Goal: Task Accomplishment & Management: Use online tool/utility

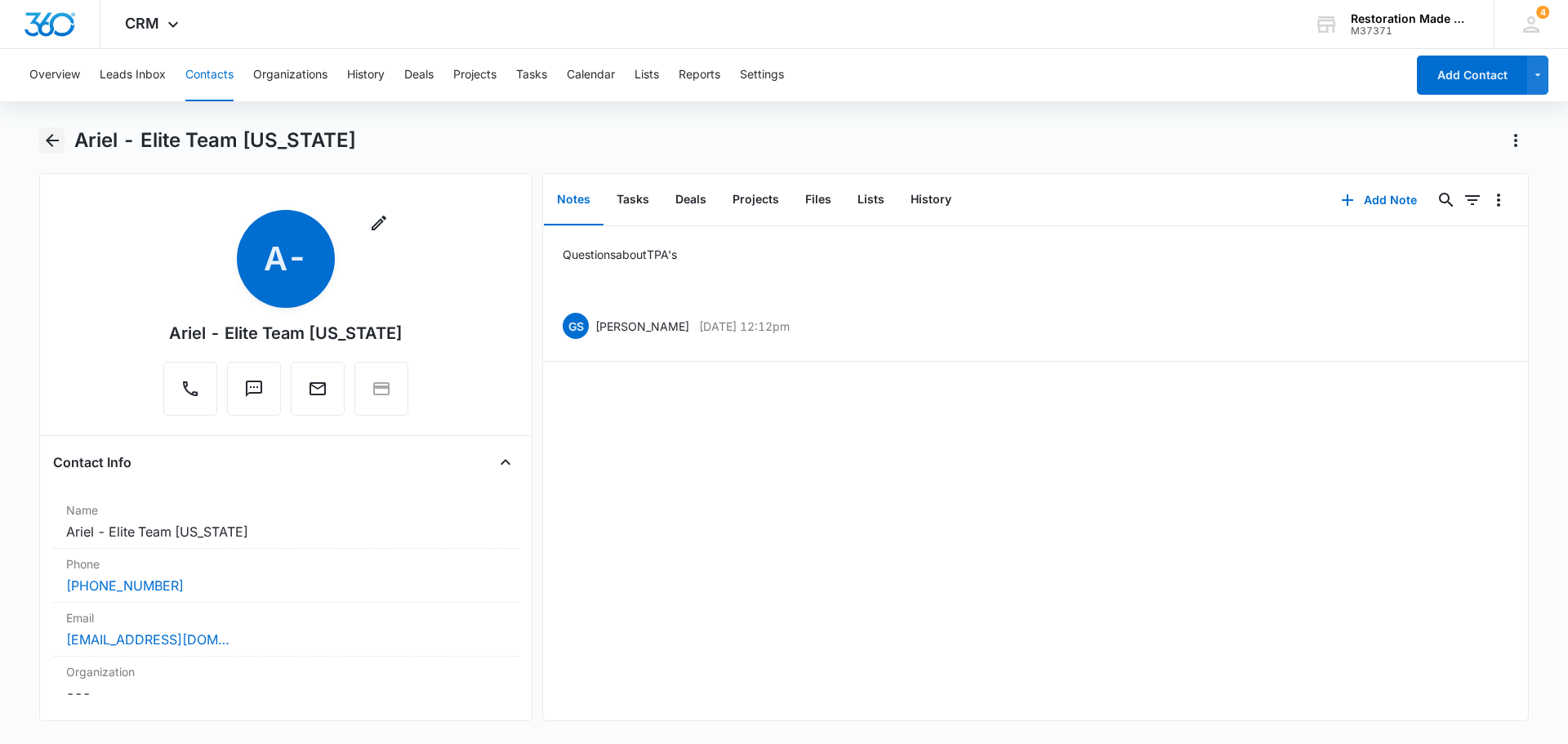
click at [44, 145] on icon "Back" at bounding box center [51, 139] width 19 height 19
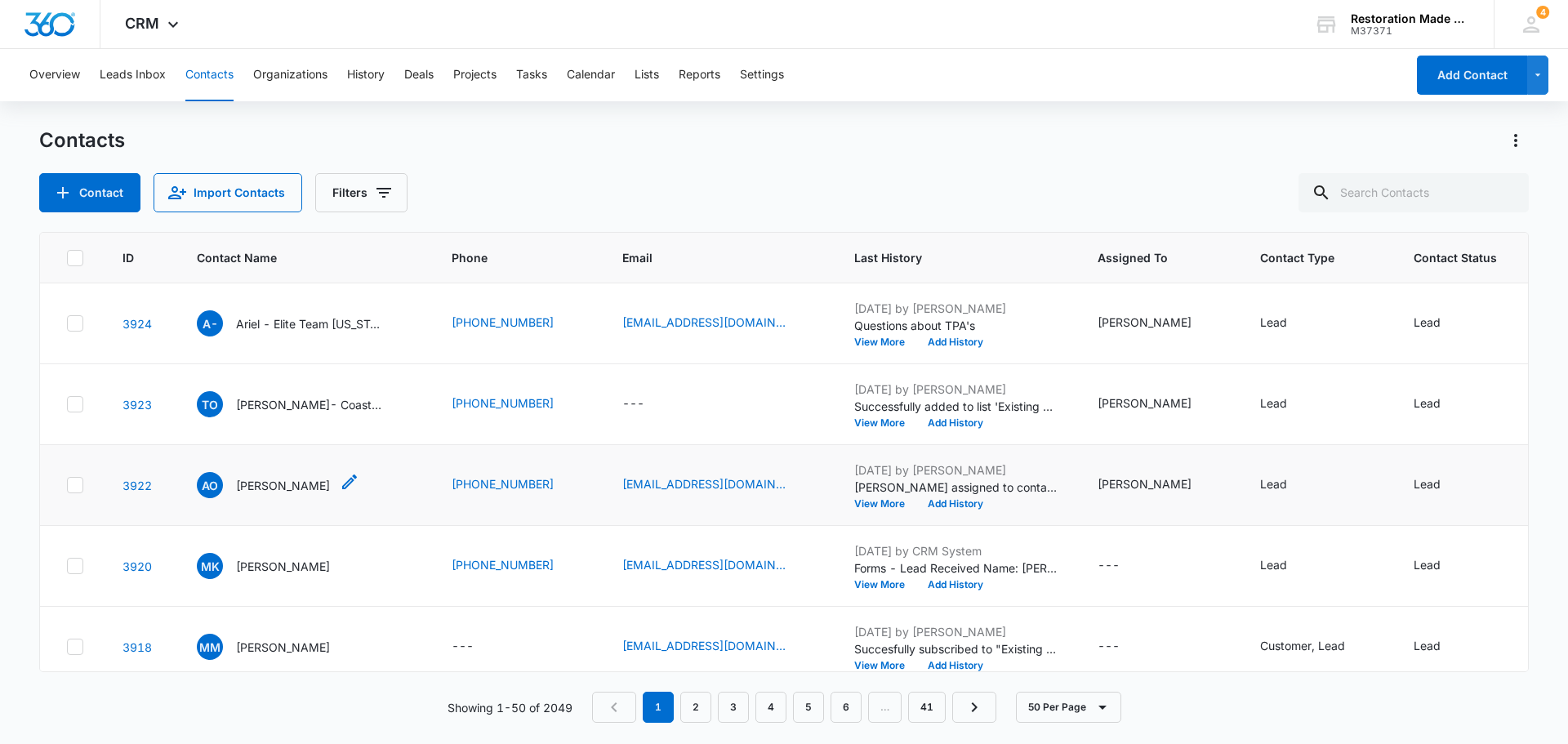
click at [282, 490] on p "[PERSON_NAME]" at bounding box center [283, 485] width 94 height 17
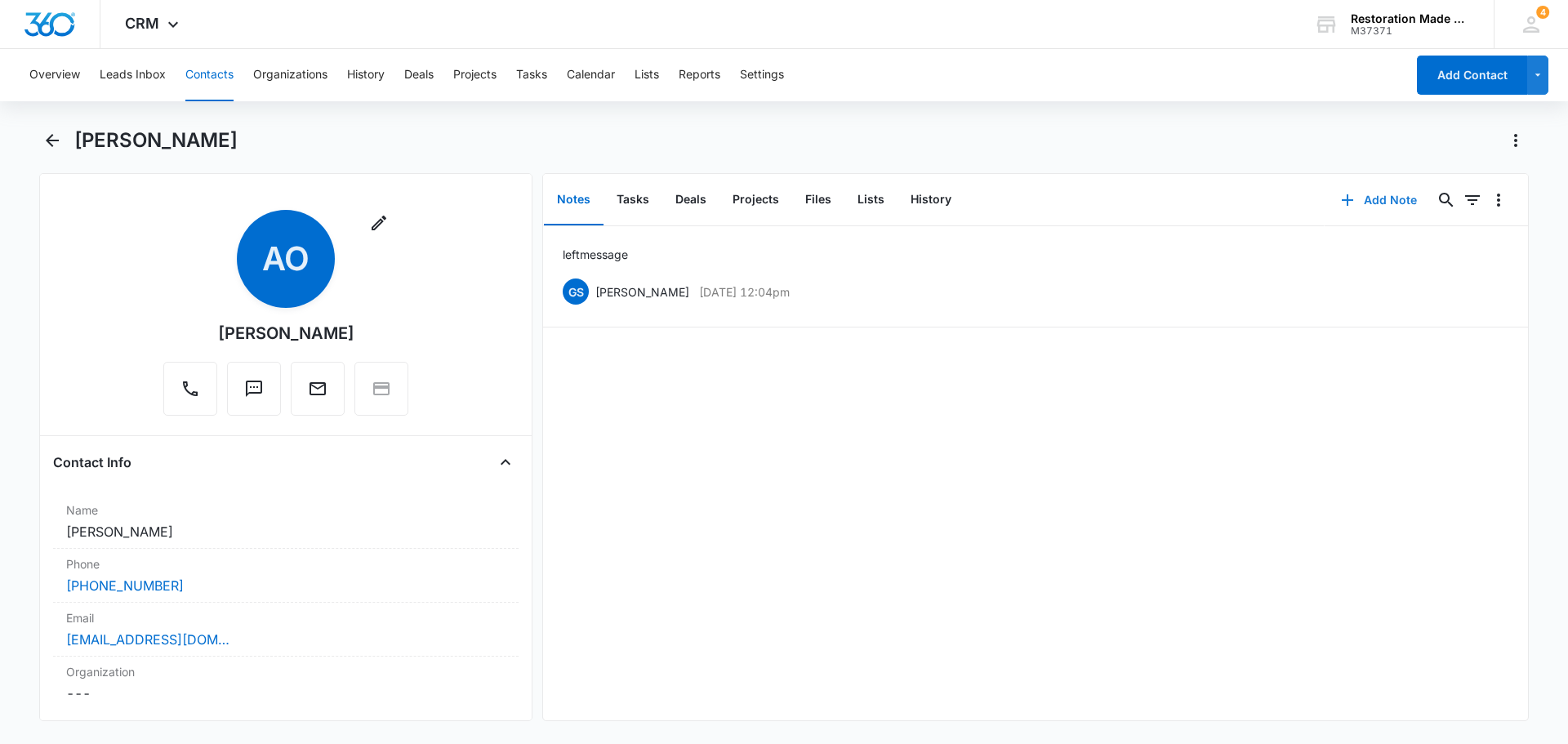
click at [1361, 204] on button "Add Note" at bounding box center [1379, 200] width 108 height 39
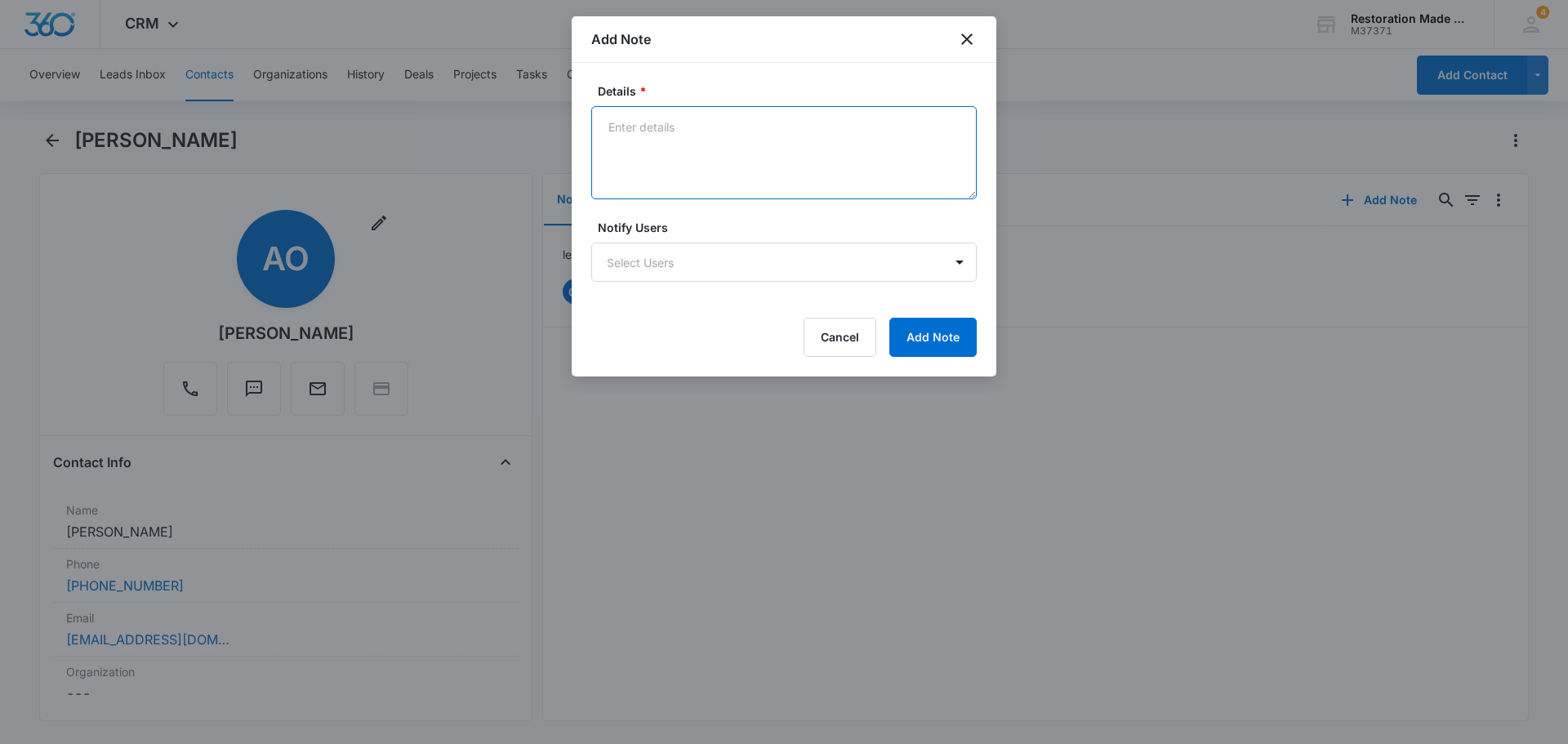
click at [762, 127] on textarea "Details *" at bounding box center [784, 152] width 385 height 93
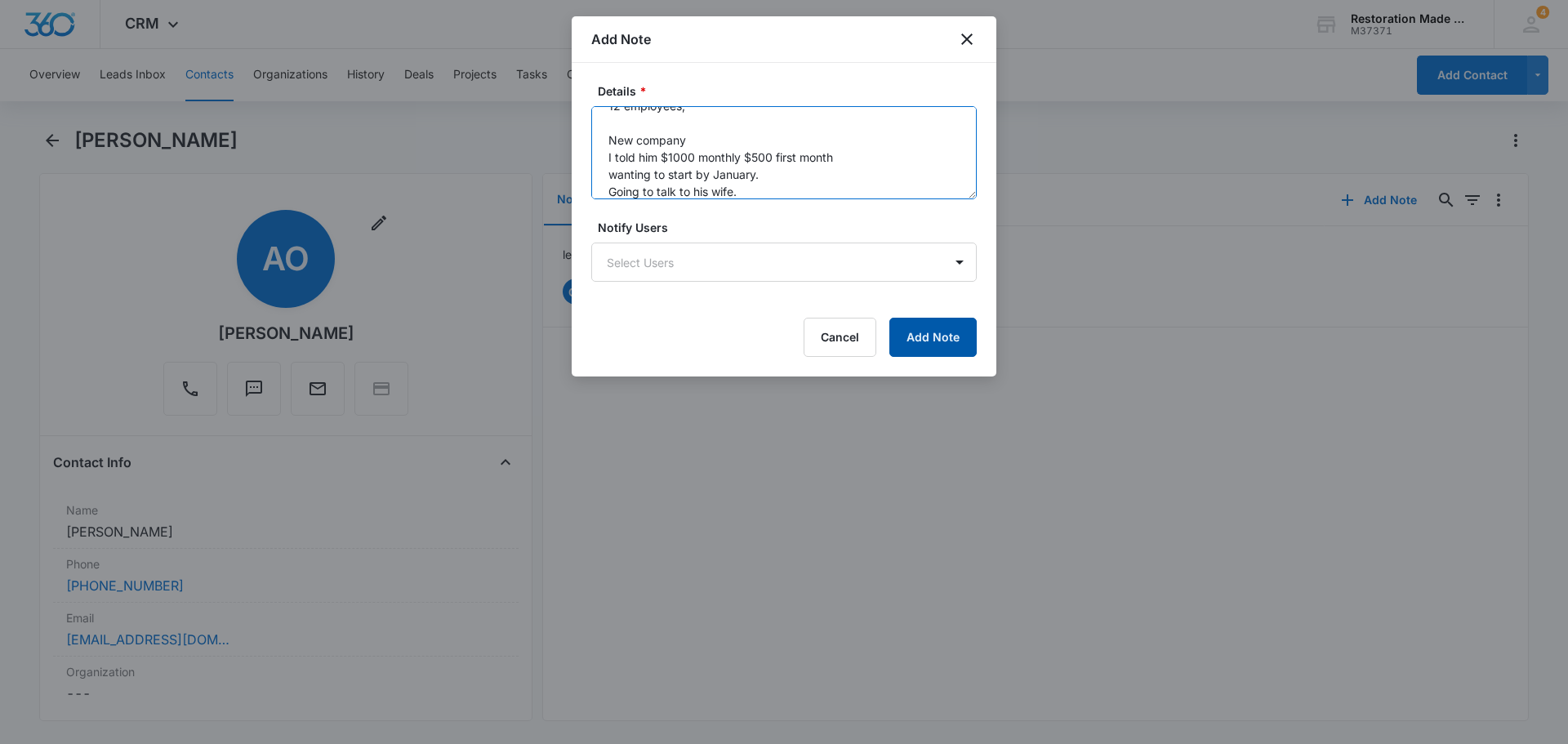
type textarea "Providing temp labor to over 30 restoration companies. 12 employees, New compan…"
click at [923, 324] on button "Add Note" at bounding box center [932, 337] width 87 height 39
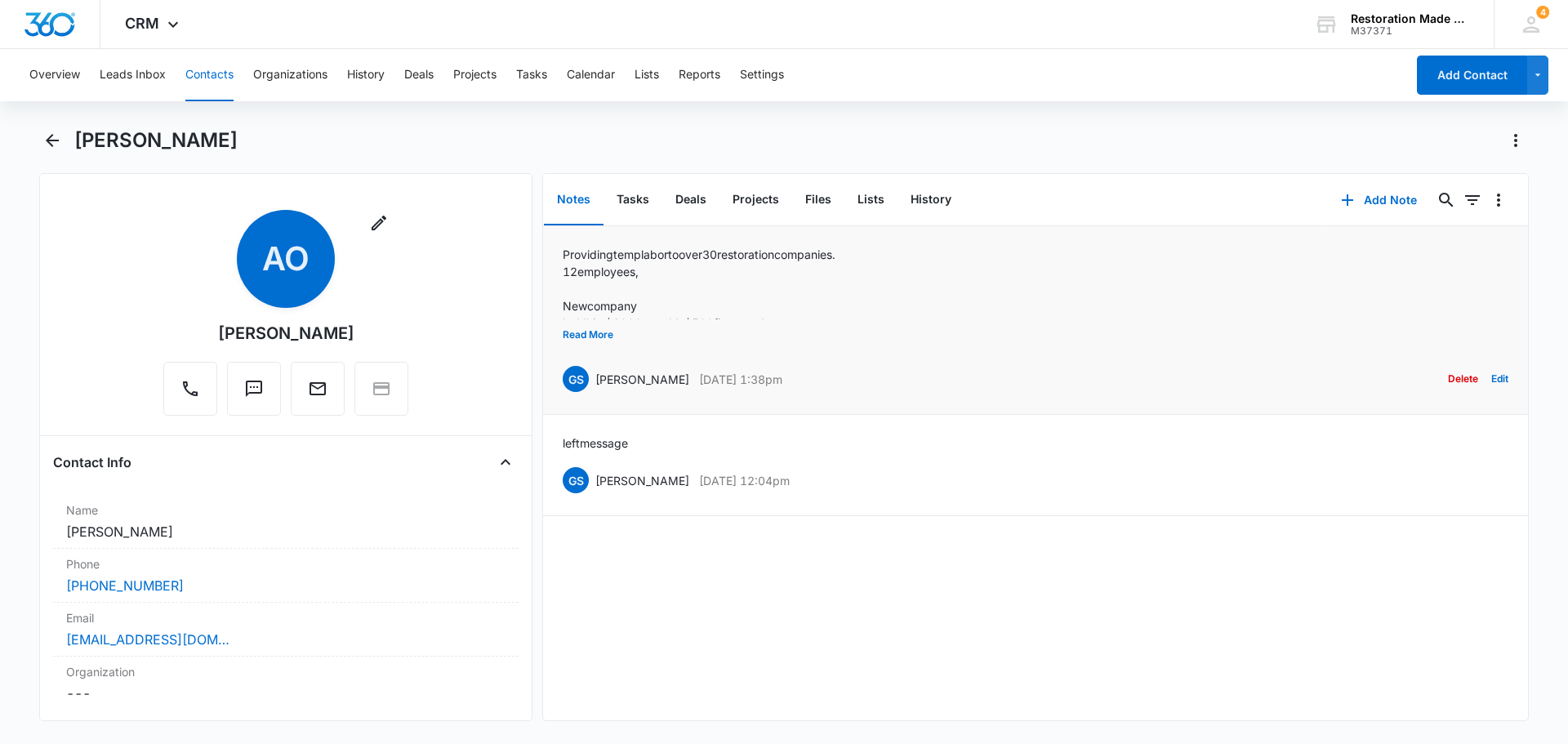
click at [780, 372] on p "[DATE] 1:38pm" at bounding box center [740, 379] width 83 height 17
click at [56, 145] on icon "Back" at bounding box center [51, 139] width 19 height 19
